Goal: Find specific page/section: Find specific page/section

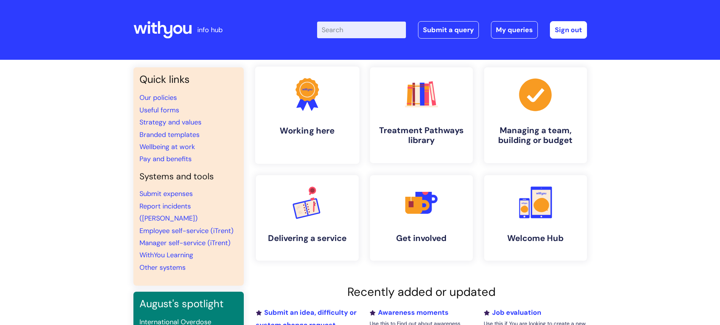
click at [318, 121] on link ".cls-1{fill:#f89b22;}.cls-1,.cls-2,.cls-3{stroke-width:0px;}.cls-2{fill:#2d3cff…" at bounding box center [307, 115] width 104 height 97
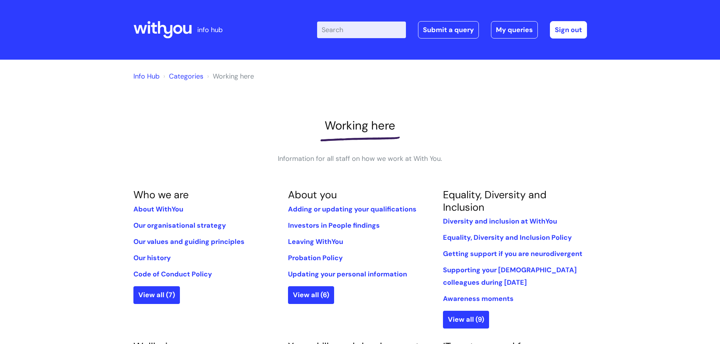
click at [144, 77] on link "Info Hub" at bounding box center [146, 76] width 26 height 9
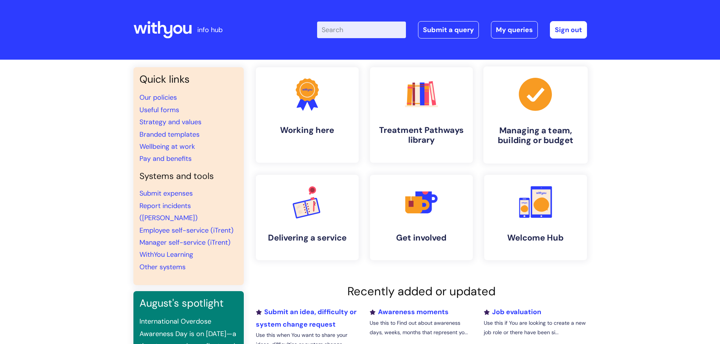
click at [560, 124] on link ".cls-1{fill:#a53144;stroke-width:0px;} Managing a team, building or budget" at bounding box center [535, 115] width 104 height 97
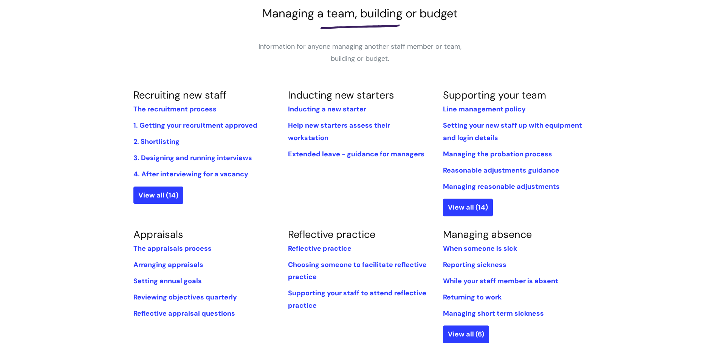
scroll to position [126, 0]
